Goal: Task Accomplishment & Management: Manage account settings

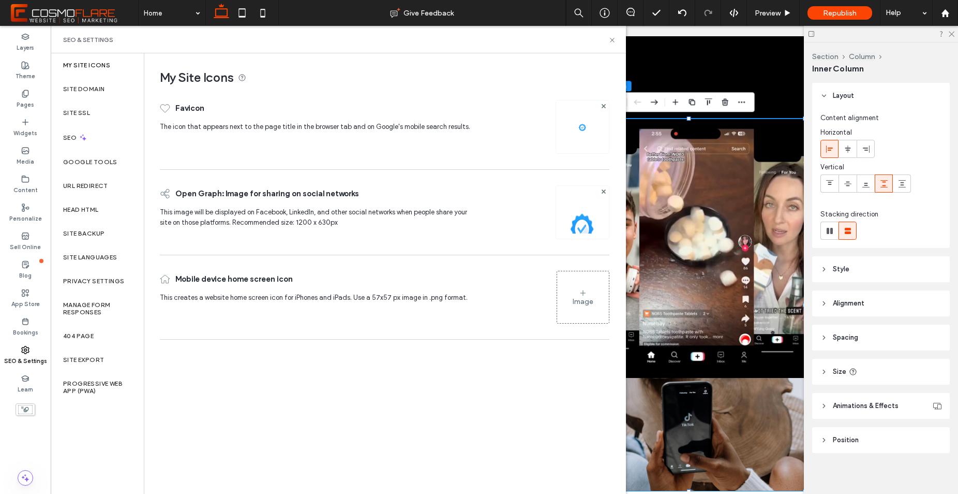
click at [581, 281] on div "Image" at bounding box center [583, 297] width 52 height 50
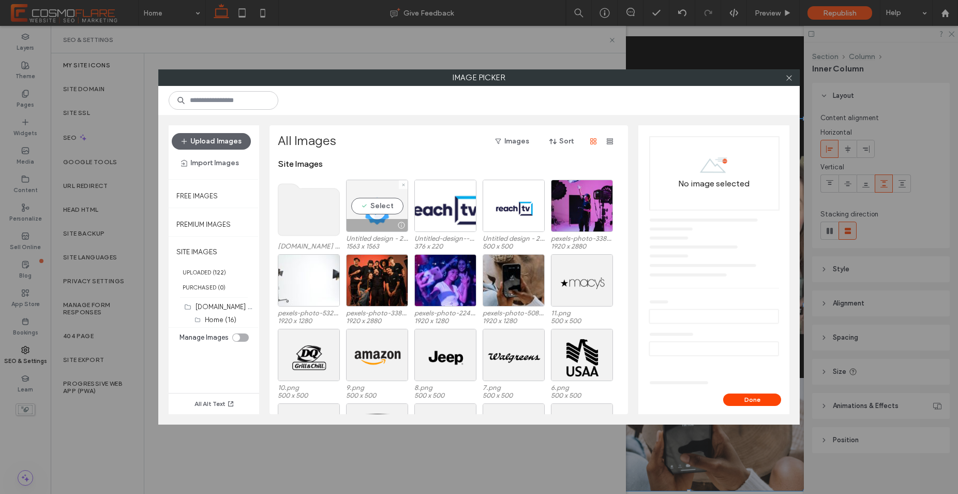
click at [386, 210] on div "Select" at bounding box center [377, 206] width 62 height 52
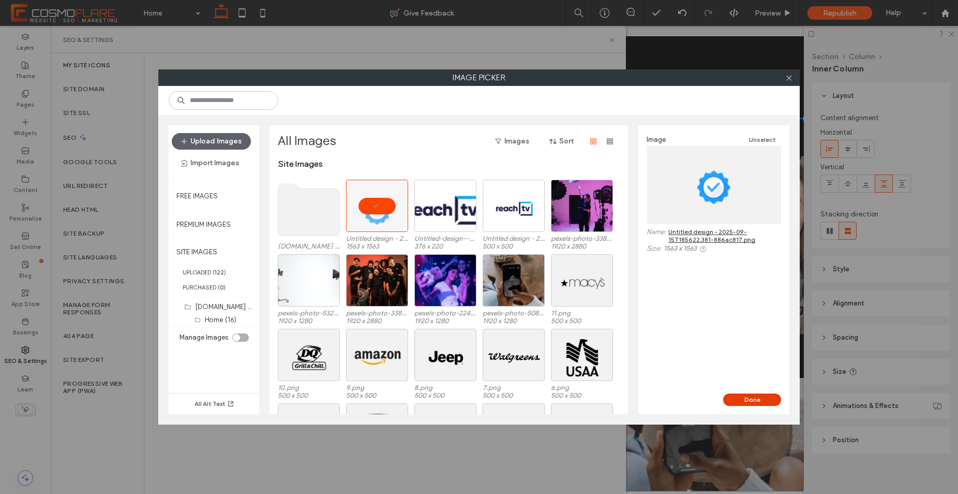
click at [749, 397] on button "Done" at bounding box center [752, 399] width 58 height 12
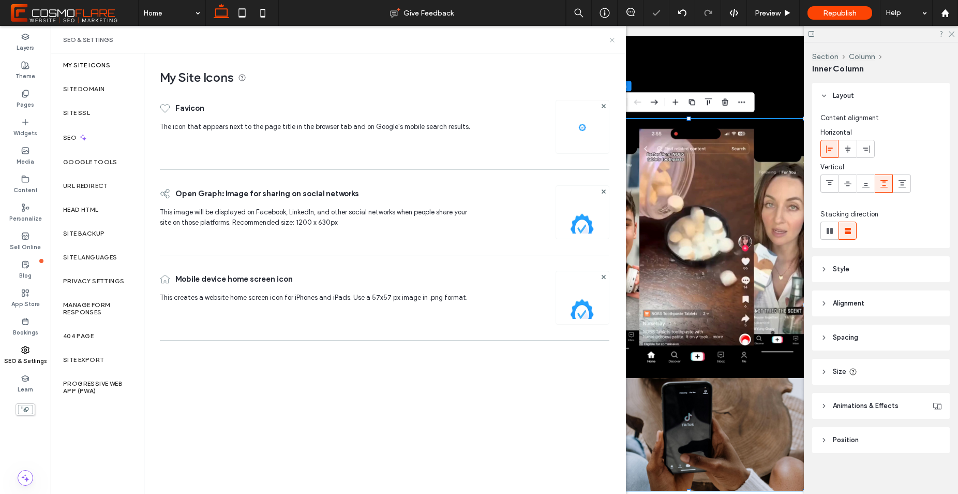
click at [611, 38] on icon at bounding box center [613, 40] width 8 height 8
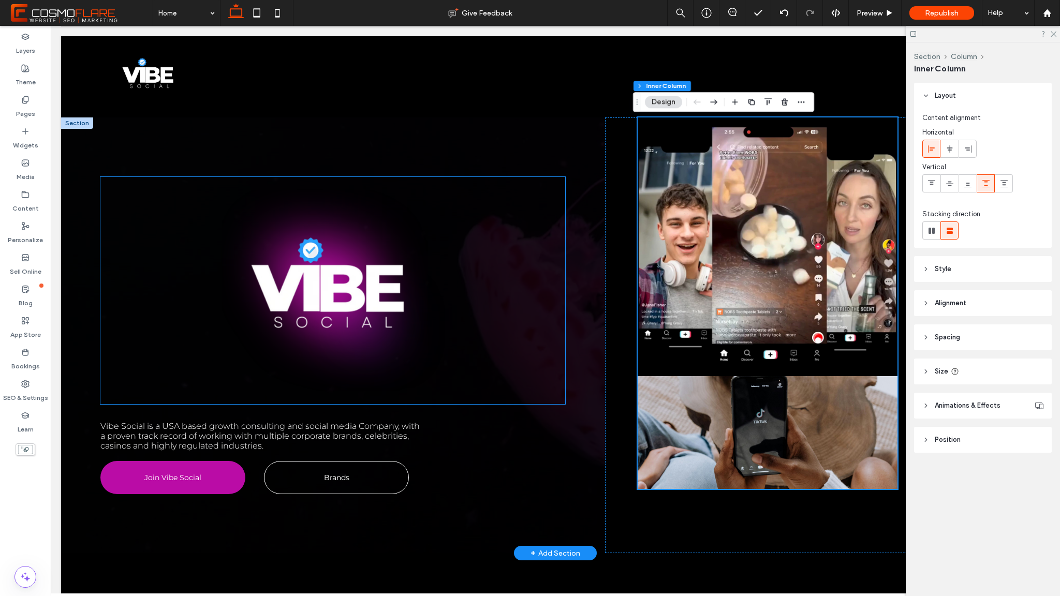
scroll to position [2, 0]
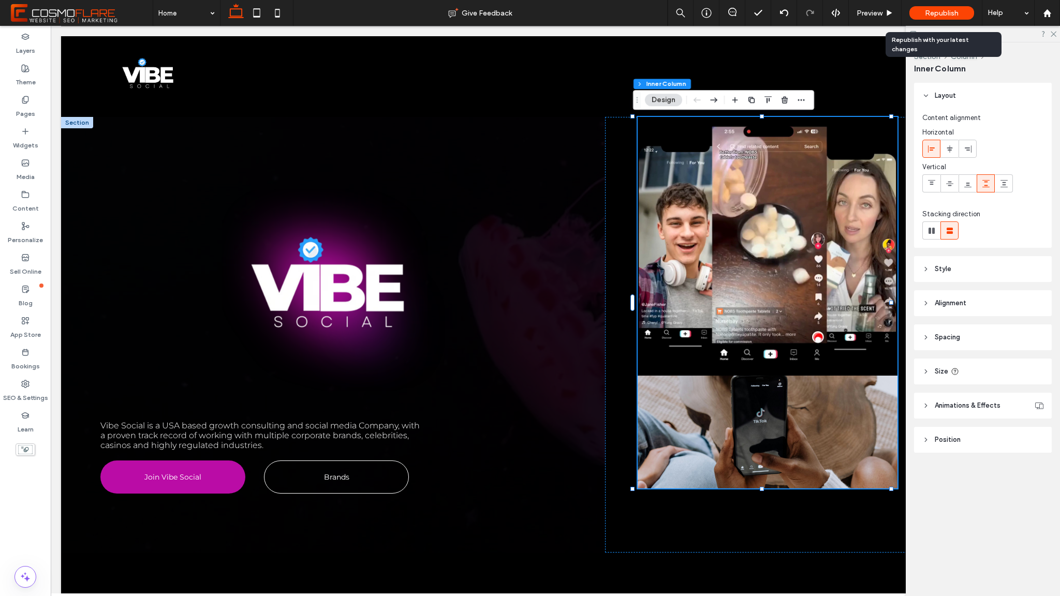
click at [949, 6] on div "Republish" at bounding box center [941, 12] width 65 height 13
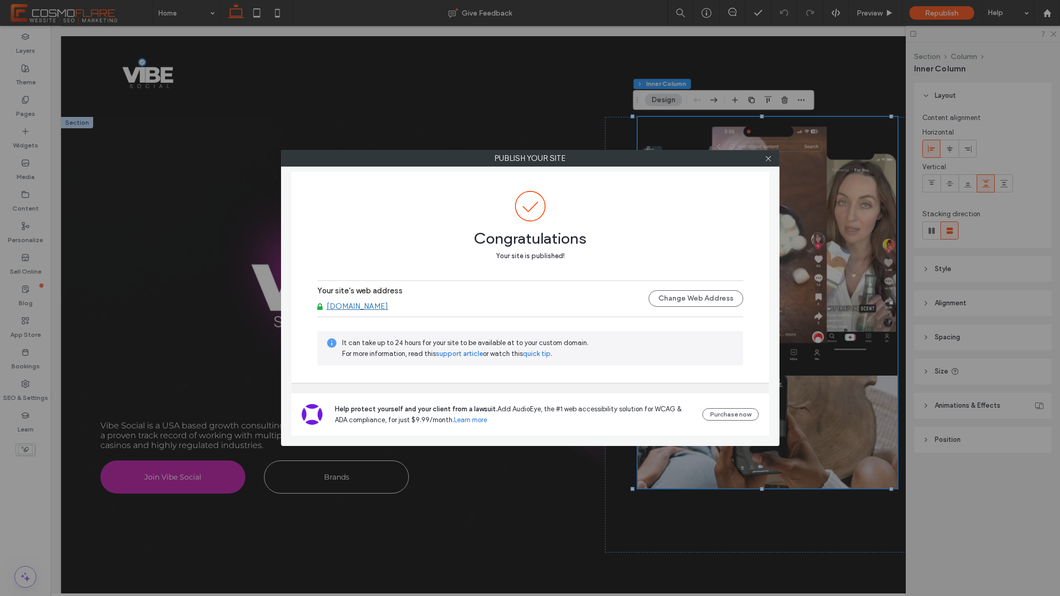
click at [774, 158] on div at bounding box center [769, 159] width 16 height 16
click at [771, 159] on icon at bounding box center [768, 159] width 8 height 8
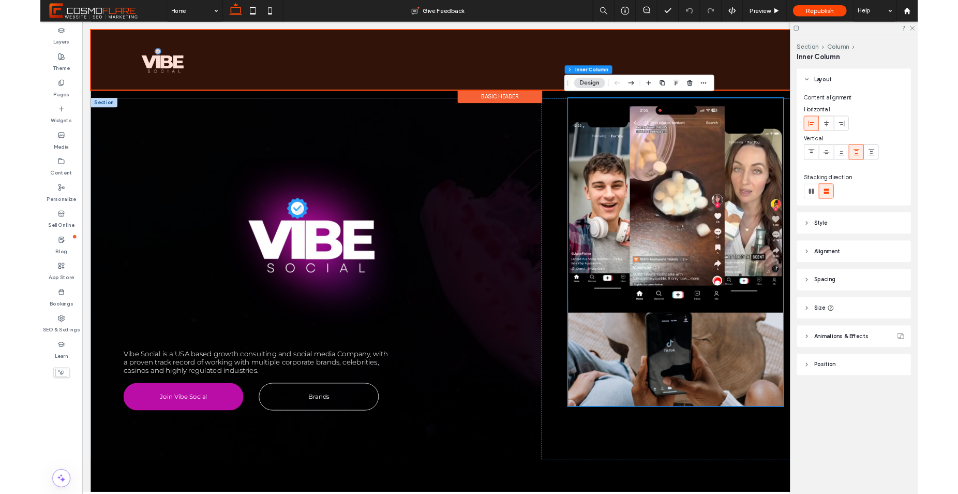
scroll to position [0, 0]
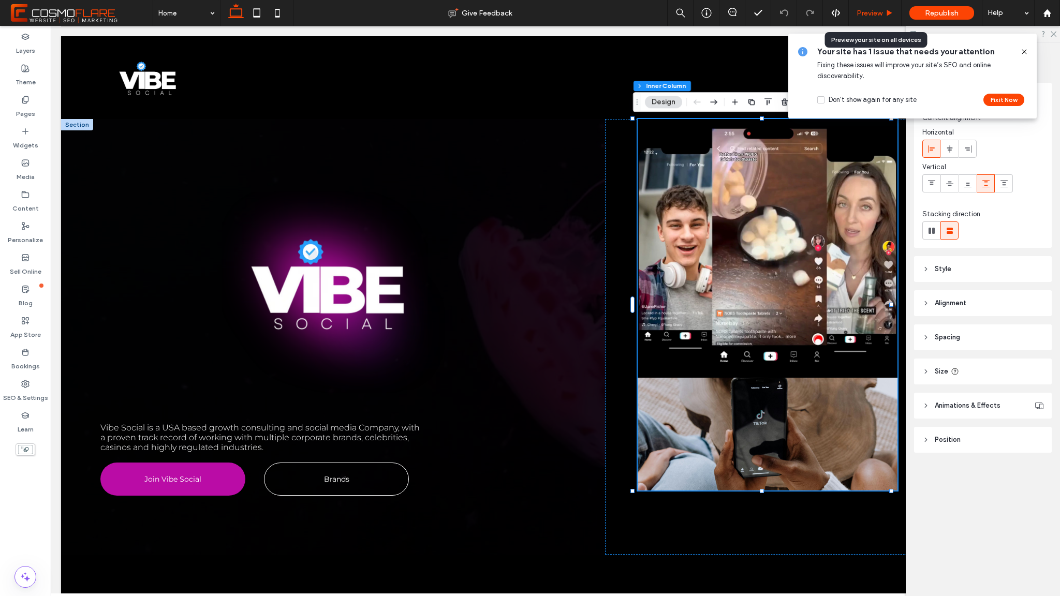
click at [883, 12] on div "Preview" at bounding box center [875, 13] width 52 height 9
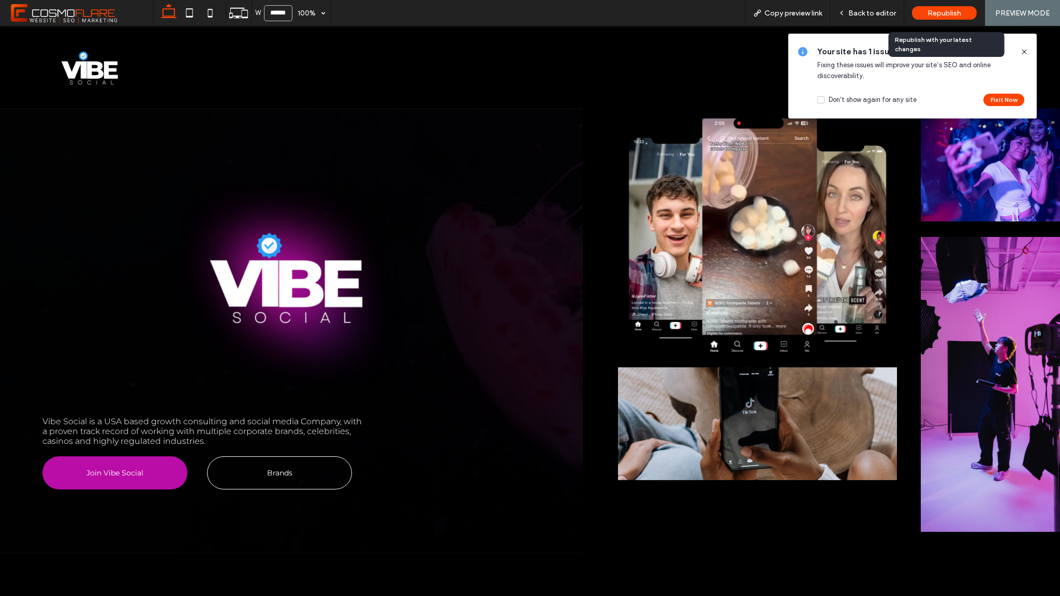
click at [940, 14] on span "Republish" at bounding box center [944, 13] width 34 height 9
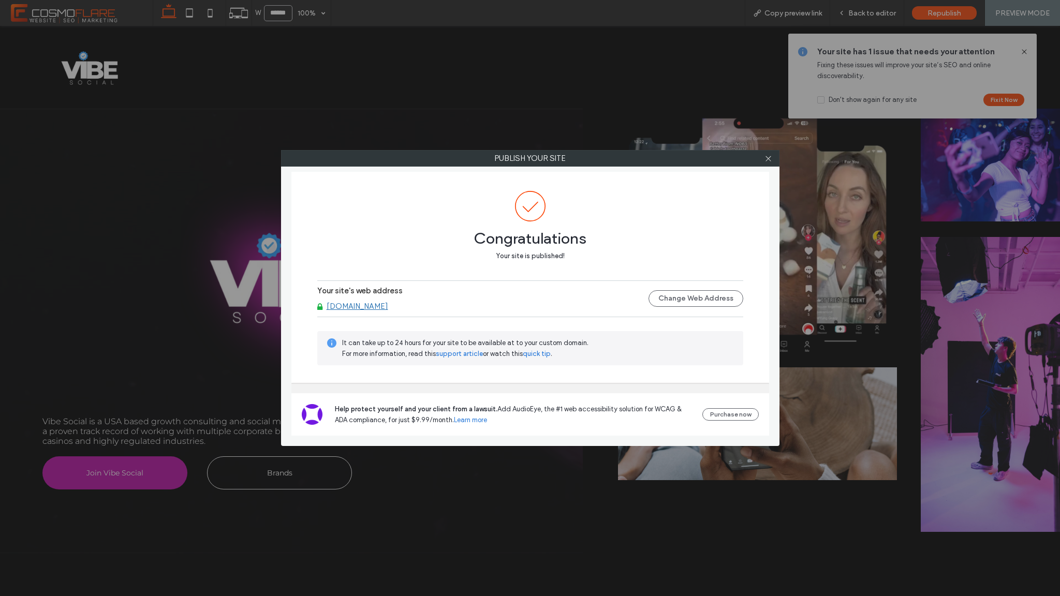
click at [377, 306] on link "[DOMAIN_NAME]" at bounding box center [358, 306] width 62 height 9
click at [771, 161] on use at bounding box center [767, 158] width 5 height 5
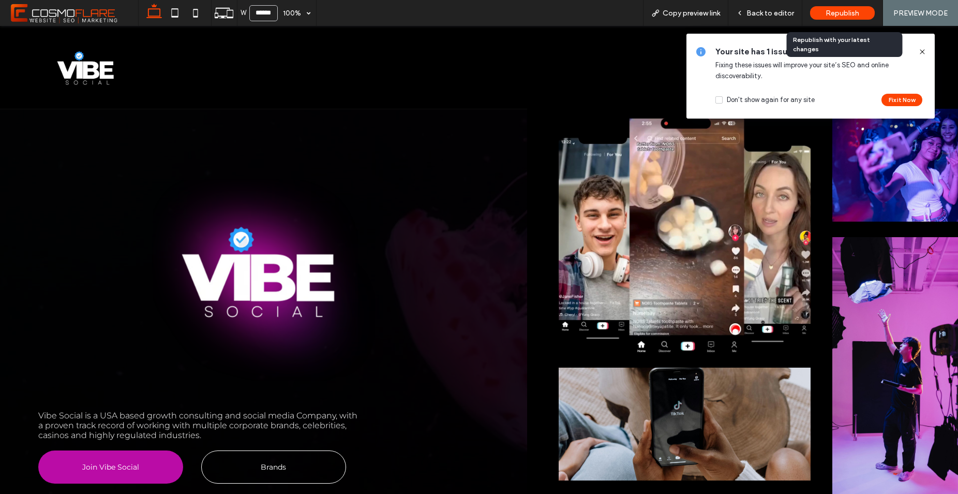
click at [865, 14] on div "Republish" at bounding box center [842, 12] width 65 height 13
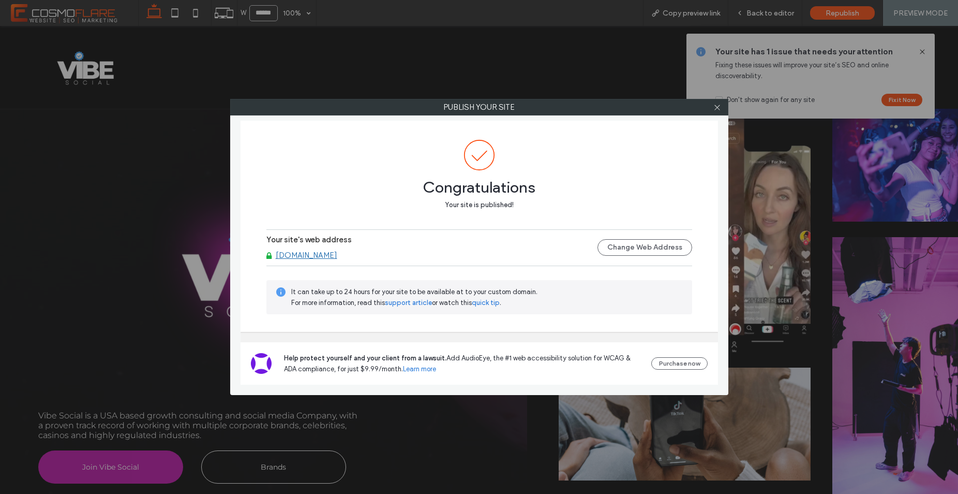
click at [330, 257] on link "[DOMAIN_NAME]" at bounding box center [307, 254] width 62 height 9
click at [720, 107] on icon at bounding box center [718, 107] width 8 height 8
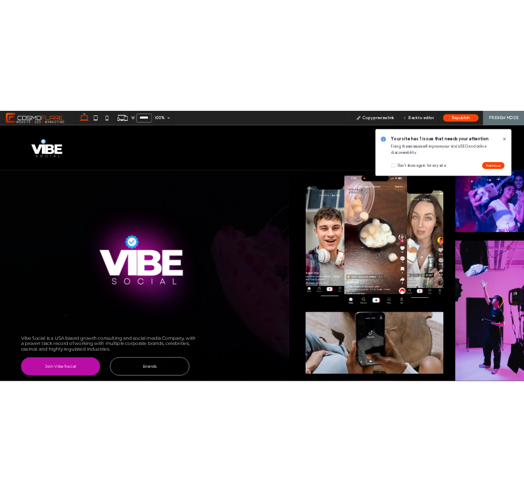
scroll to position [2, 0]
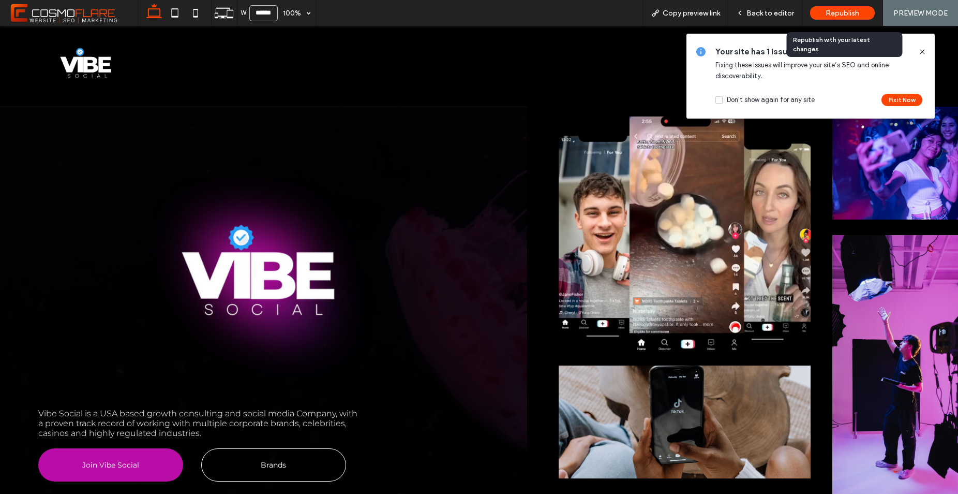
click at [868, 2] on div "Republish" at bounding box center [842, 13] width 65 height 26
click at [864, 8] on div "Republish" at bounding box center [842, 12] width 65 height 13
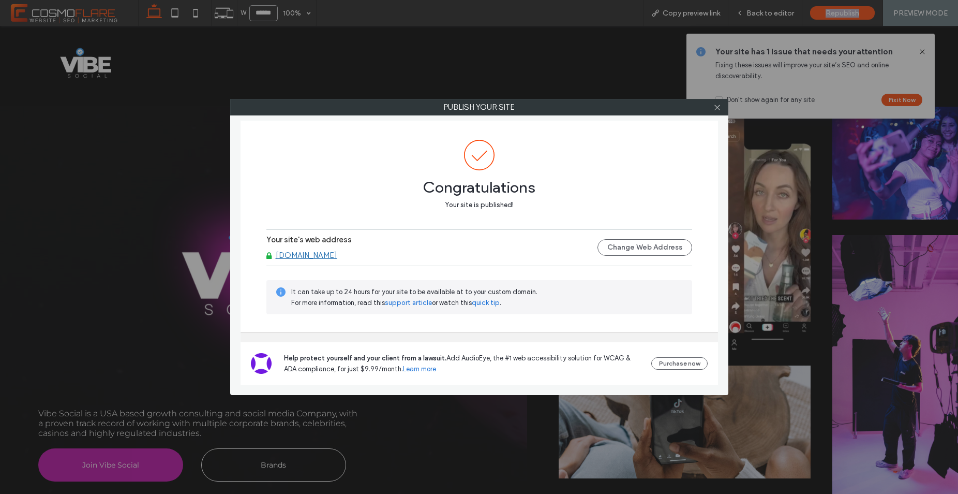
click at [326, 258] on link "[DOMAIN_NAME]" at bounding box center [307, 254] width 62 height 9
click at [690, 248] on button "Change Web Address" at bounding box center [645, 247] width 95 height 17
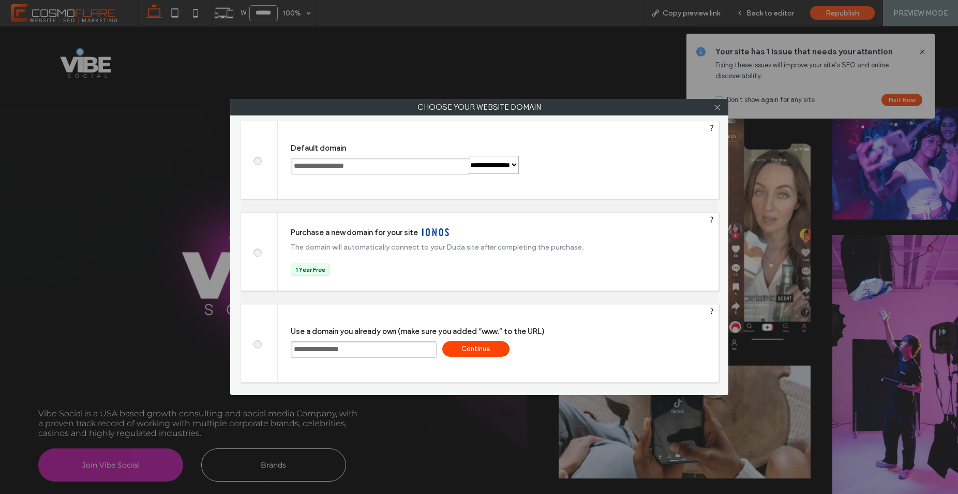
click at [366, 350] on input "**********" at bounding box center [364, 349] width 146 height 17
drag, startPoint x: 386, startPoint y: 352, endPoint x: 262, endPoint y: 340, distance: 124.3
click at [262, 340] on div "**********" at bounding box center [480, 343] width 479 height 79
click at [257, 161] on span at bounding box center [257, 160] width 0 height 8
click at [568, 172] on div "Save" at bounding box center [560, 166] width 67 height 16
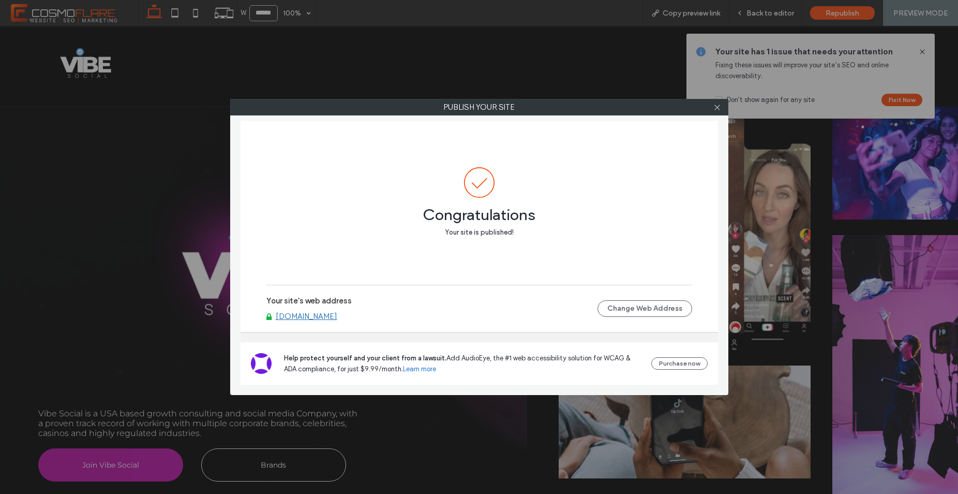
click at [337, 314] on link "[DOMAIN_NAME]" at bounding box center [307, 316] width 62 height 9
click at [655, 308] on button "Change Web Address" at bounding box center [645, 308] width 95 height 17
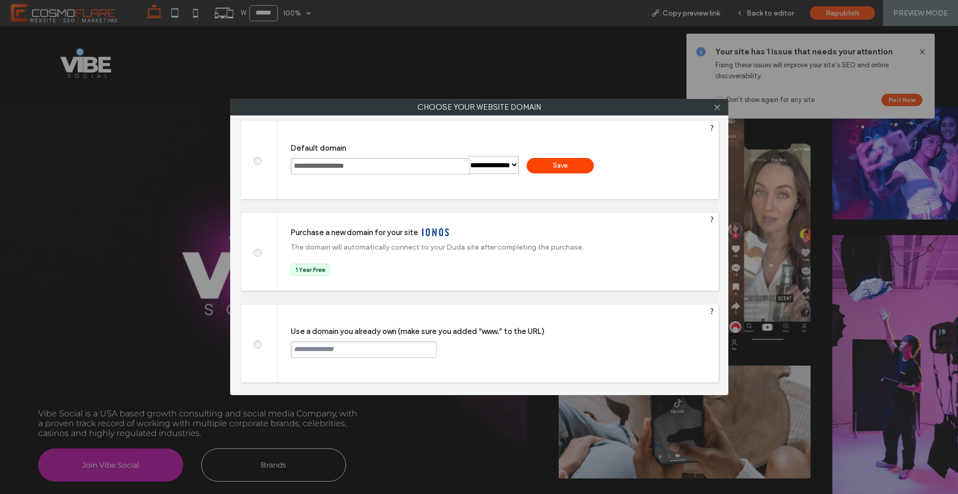
click at [257, 346] on span at bounding box center [257, 343] width 0 height 8
click at [320, 345] on input "text" at bounding box center [364, 349] width 146 height 17
paste input "**********"
type input "**********"
click at [479, 350] on div "Continue" at bounding box center [475, 349] width 67 height 16
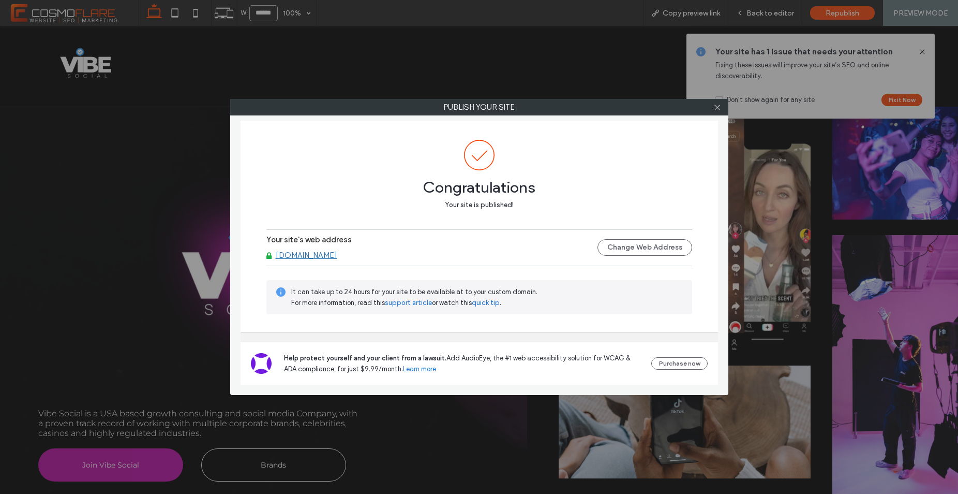
click at [335, 257] on link "[DOMAIN_NAME]" at bounding box center [307, 254] width 62 height 9
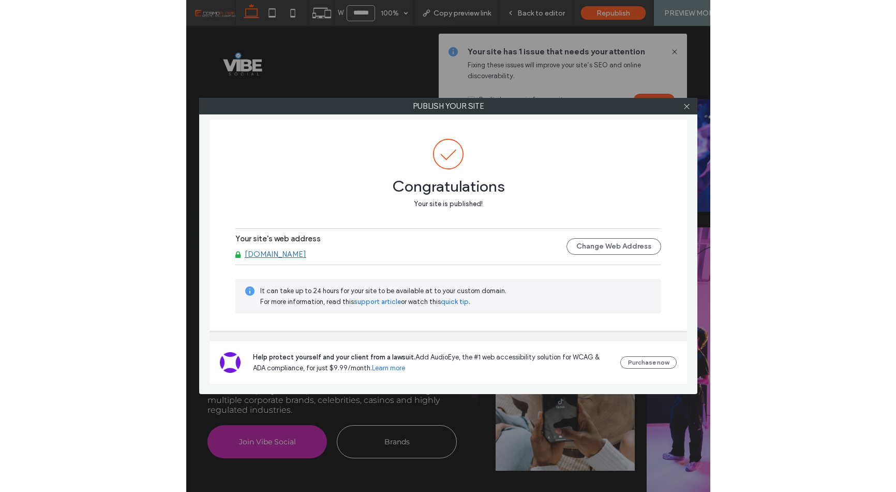
scroll to position [0, 0]
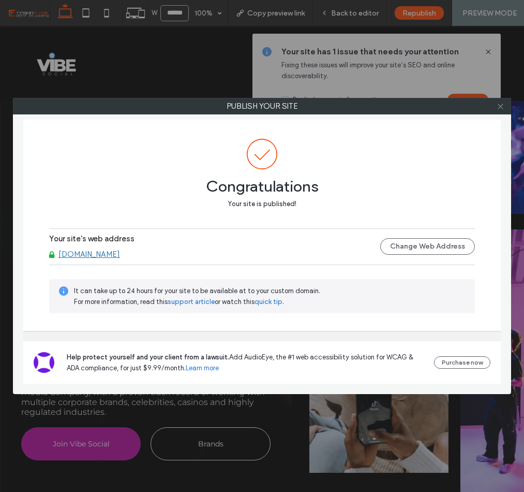
click at [497, 105] on icon at bounding box center [501, 106] width 8 height 8
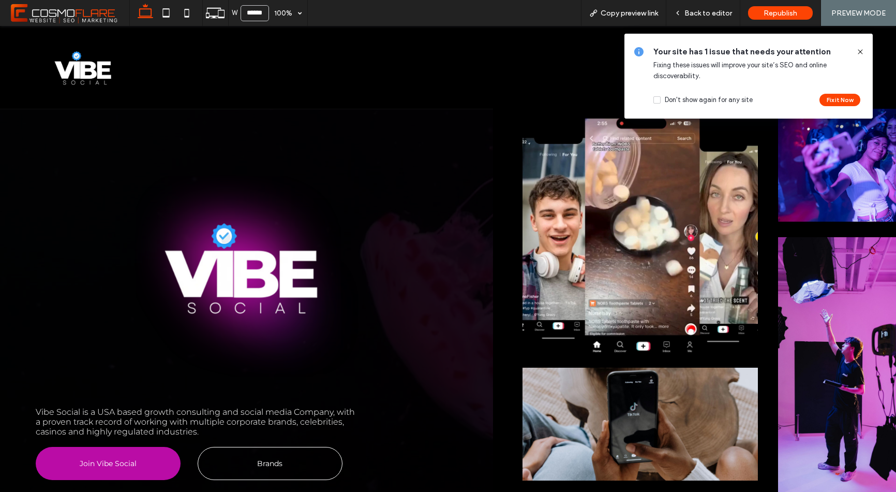
click at [857, 54] on icon at bounding box center [860, 52] width 8 height 8
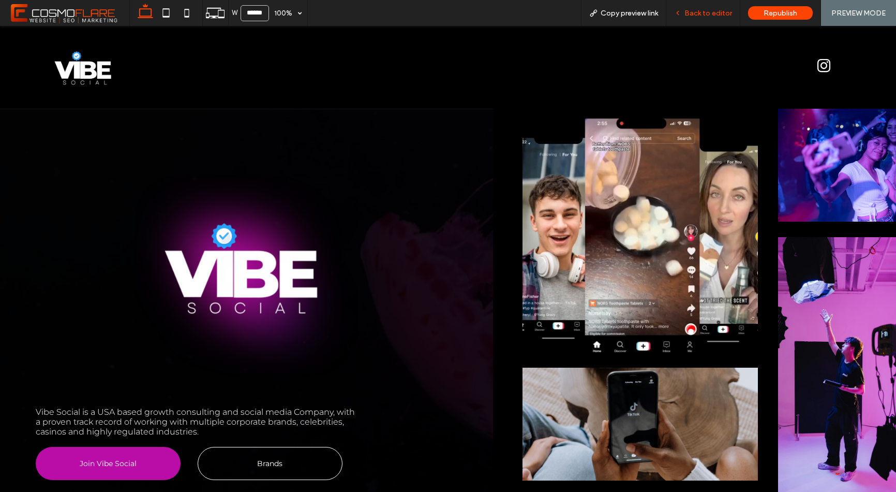
drag, startPoint x: 707, startPoint y: 15, endPoint x: 526, endPoint y: 82, distance: 193.2
click at [707, 15] on span "Back to editor" at bounding box center [709, 13] width 48 height 9
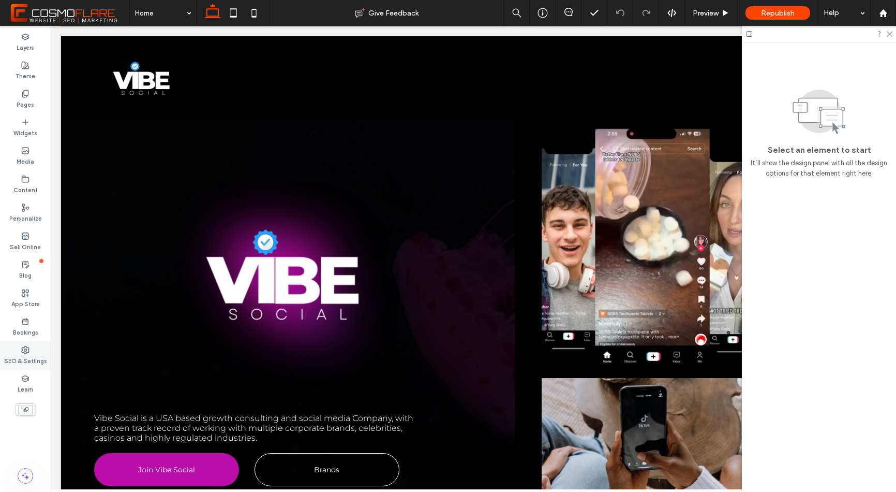
click at [30, 357] on label "SEO & Settings" at bounding box center [25, 359] width 43 height 11
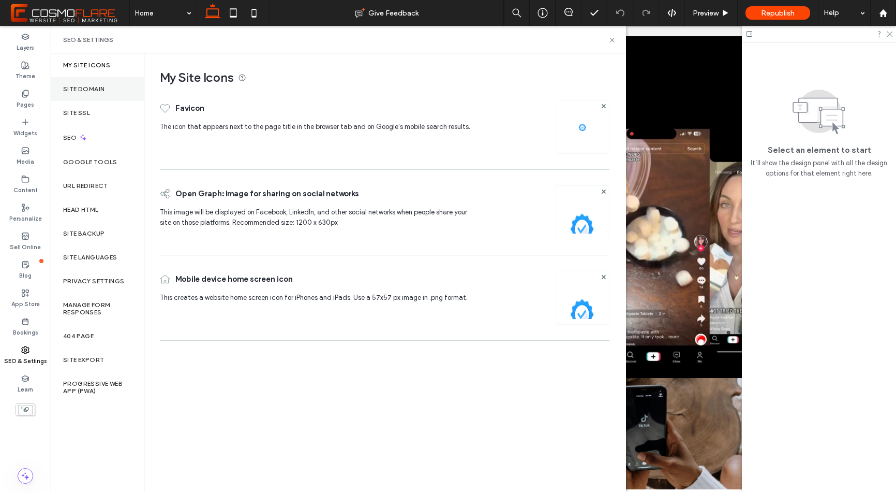
click at [107, 94] on div "Site Domain" at bounding box center [97, 89] width 93 height 24
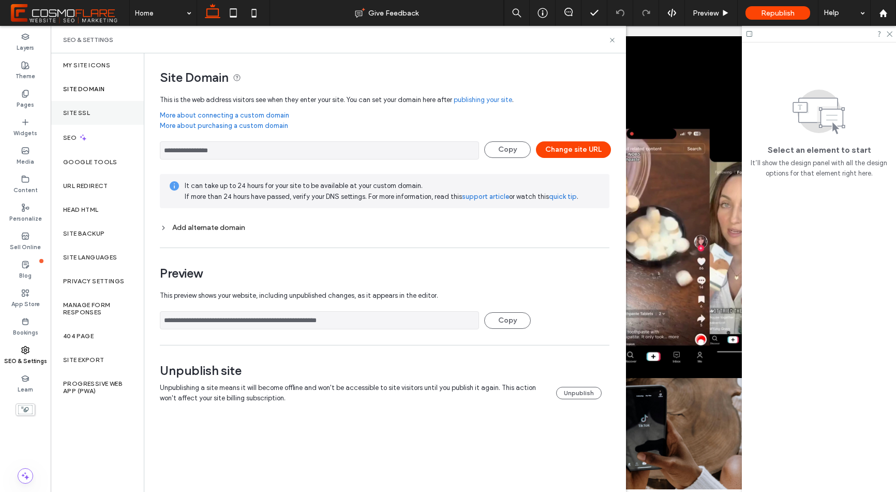
click at [103, 113] on div "Site SSL" at bounding box center [97, 113] width 93 height 24
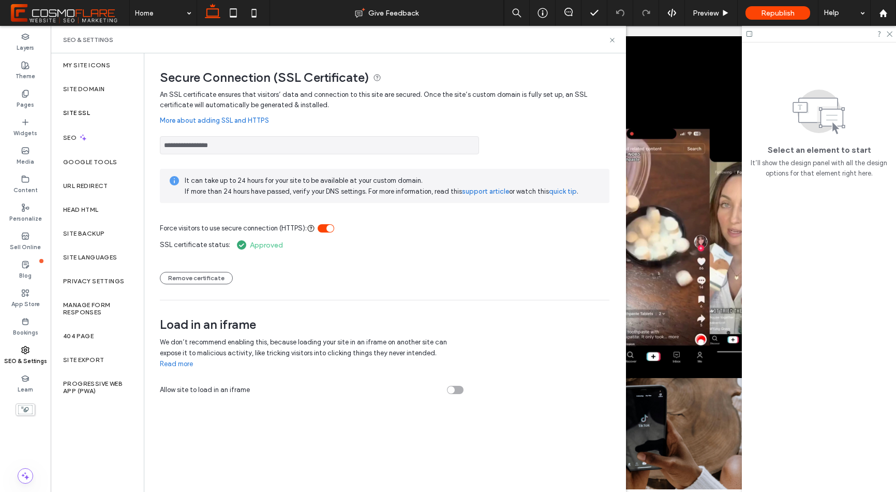
click at [118, 113] on div "Site SSL" at bounding box center [97, 113] width 93 height 24
click at [109, 107] on div "Site SSL" at bounding box center [97, 113] width 93 height 24
click at [109, 92] on div "Site Domain" at bounding box center [97, 89] width 93 height 24
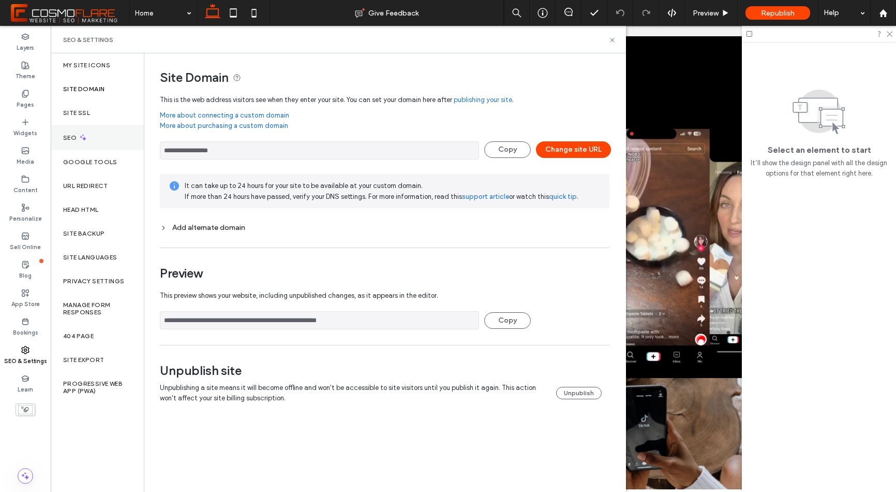
click at [101, 137] on div "SEO" at bounding box center [97, 137] width 93 height 25
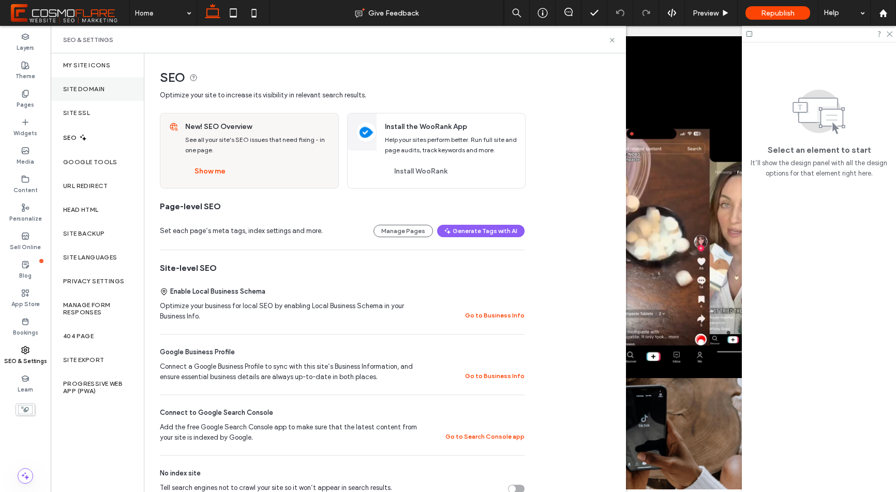
click at [97, 84] on div "Site Domain" at bounding box center [97, 89] width 93 height 24
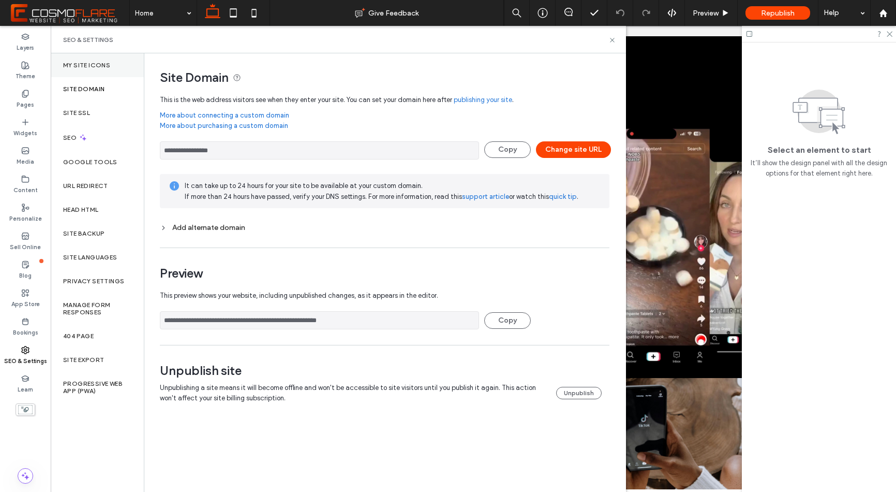
click at [87, 68] on label "My Site Icons" at bounding box center [86, 65] width 47 height 7
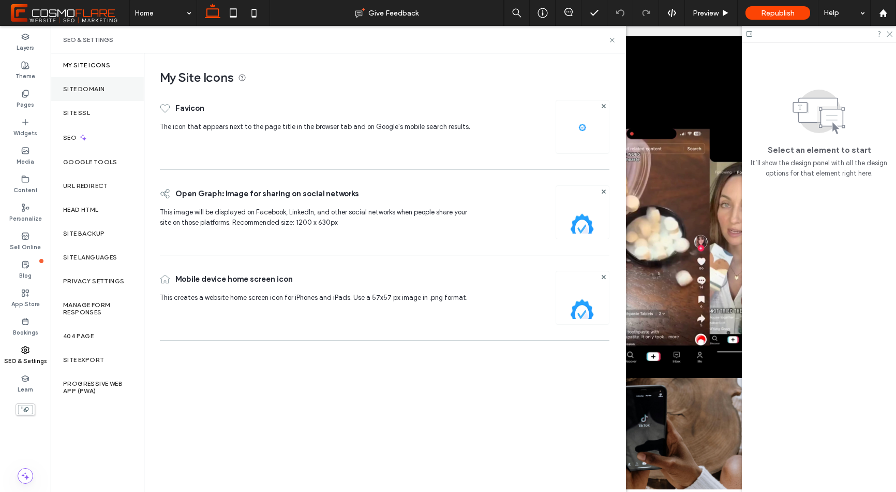
click at [92, 85] on label "Site Domain" at bounding box center [83, 88] width 41 height 7
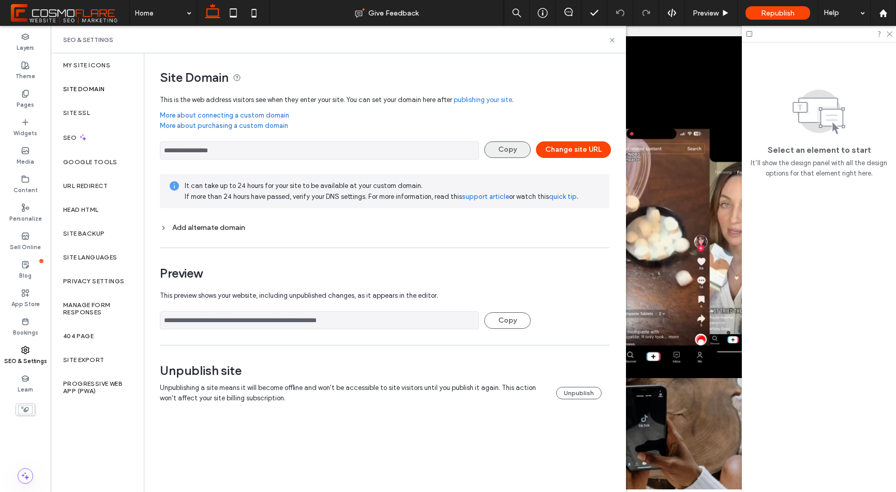
click at [526, 149] on button "Copy" at bounding box center [507, 149] width 47 height 17
